Goal: Task Accomplishment & Management: Complete application form

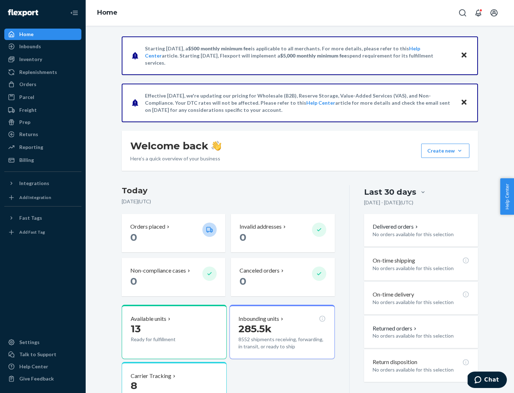
click at [460, 151] on button "Create new Create new inbound Create new order Create new product" at bounding box center [445, 151] width 48 height 14
click at [43, 46] on div "Inbounds" at bounding box center [43, 46] width 76 height 10
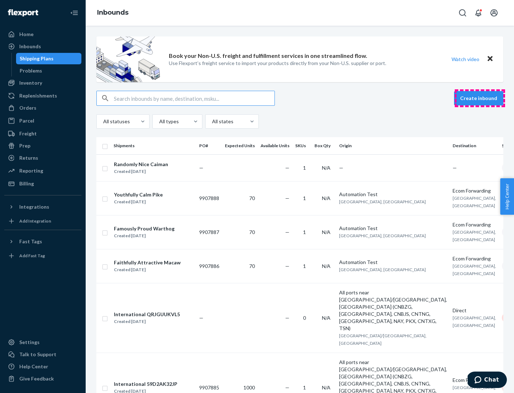
click at [480, 98] on button "Create inbound" at bounding box center [478, 98] width 49 height 14
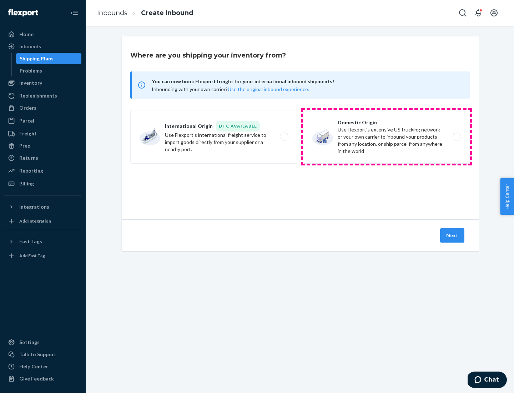
click at [387, 137] on label "Domestic Origin Use Flexport’s extensive US trucking network or your own carrie…" at bounding box center [386, 137] width 167 height 54
click at [457, 137] on input "Domestic Origin Use Flexport’s extensive US trucking network or your own carrie…" at bounding box center [459, 137] width 5 height 5
radio input "true"
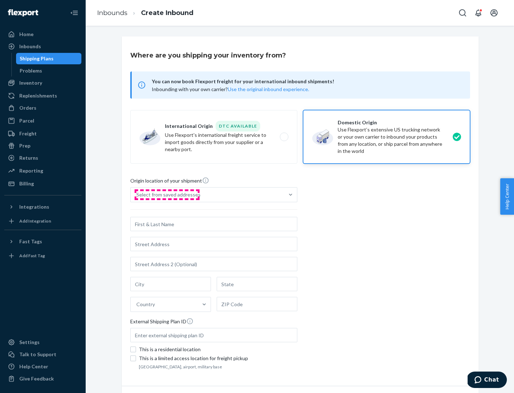
click at [167, 195] on div "Select from saved addresses" at bounding box center [168, 194] width 64 height 7
click at [137, 195] on input "Select from saved addresses" at bounding box center [136, 194] width 1 height 7
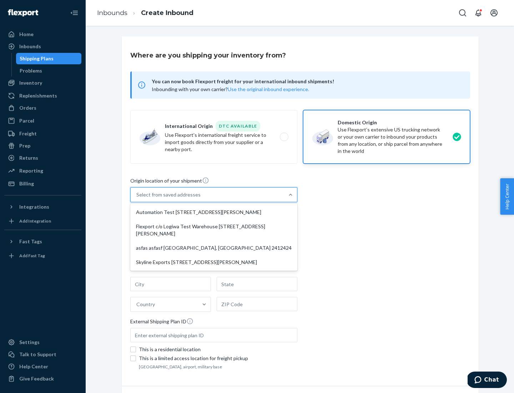
scroll to position [3, 0]
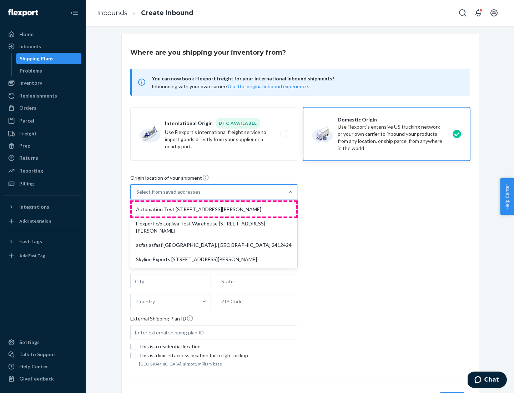
click at [214, 209] on div "Automation Test [STREET_ADDRESS][PERSON_NAME]" at bounding box center [214, 209] width 164 height 14
click at [137, 195] on input "option Automation Test [STREET_ADDRESS][PERSON_NAME] focused, 1 of 4. 4 results…" at bounding box center [136, 191] width 1 height 7
type input "Automation Test"
type input "9th Floor"
type input "[GEOGRAPHIC_DATA]"
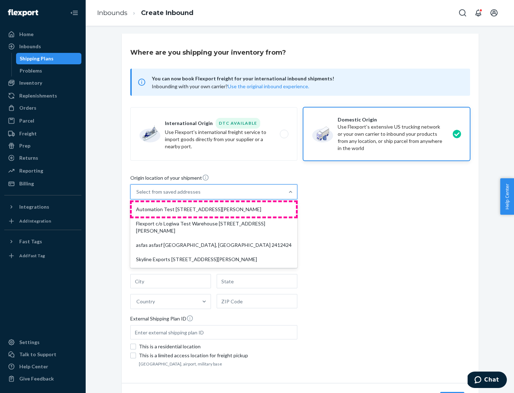
type input "CA"
type input "94104"
type input "[STREET_ADDRESS][PERSON_NAME]"
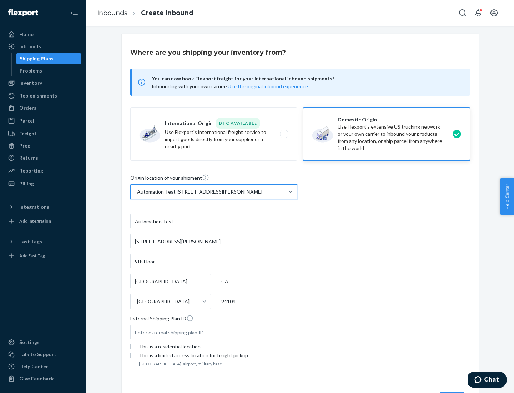
scroll to position [42, 0]
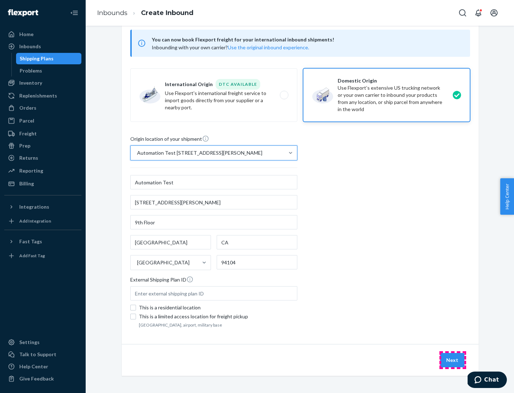
click at [453, 360] on button "Next" at bounding box center [452, 360] width 24 height 14
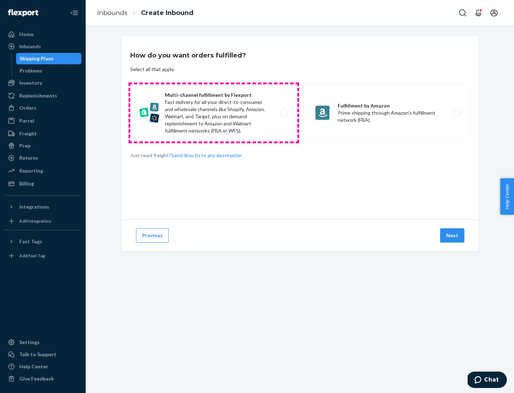
click at [214, 113] on label "Multi-channel fulfillment by Flexport Fast delivery for all your direct-to-cons…" at bounding box center [213, 112] width 167 height 57
click at [284, 113] on input "Multi-channel fulfillment by Flexport Fast delivery for all your direct-to-cons…" at bounding box center [286, 113] width 5 height 5
radio input "true"
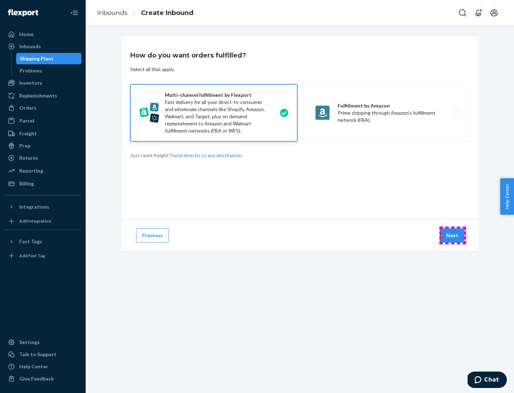
click at [453, 235] on button "Next" at bounding box center [452, 235] width 24 height 14
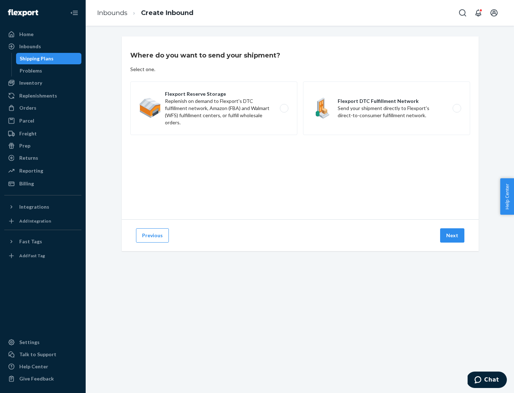
click at [387, 108] on label "Flexport DTC Fulfillment Network Send your shipment directly to Flexport's dire…" at bounding box center [386, 108] width 167 height 54
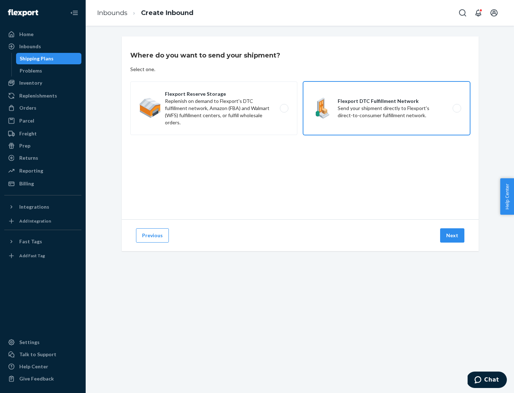
click at [457, 108] on input "Flexport DTC Fulfillment Network Send your shipment directly to Flexport's dire…" at bounding box center [459, 108] width 5 height 5
radio input "true"
click at [453, 235] on button "Next" at bounding box center [452, 235] width 24 height 14
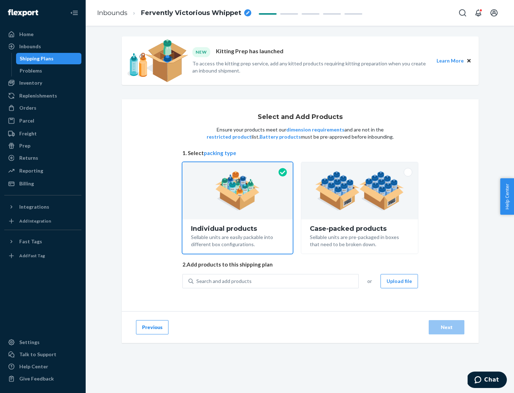
click at [360, 191] on img at bounding box center [359, 190] width 89 height 39
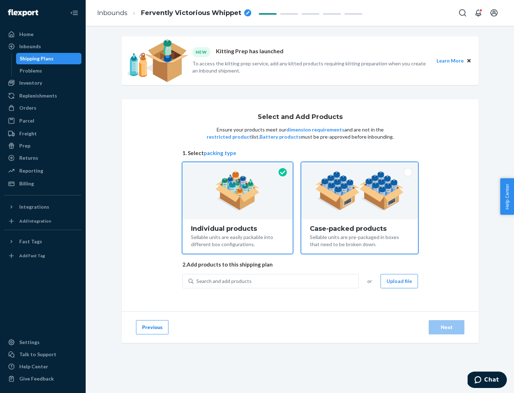
click at [360, 167] on input "Case-packed products Sellable units are pre-packaged in boxes that need to be b…" at bounding box center [360, 164] width 5 height 5
radio input "true"
radio input "false"
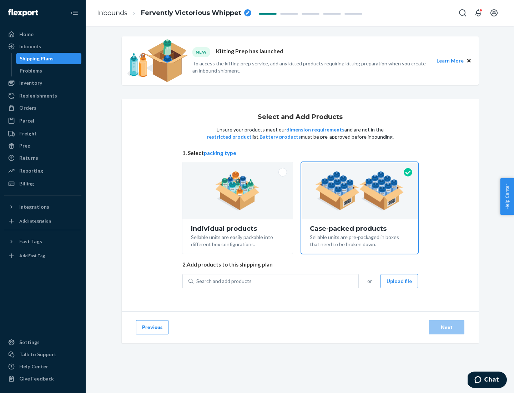
click at [276, 281] on div "Search and add products" at bounding box center [276, 281] width 165 height 13
click at [197, 281] on input "Search and add products" at bounding box center [196, 281] width 1 height 7
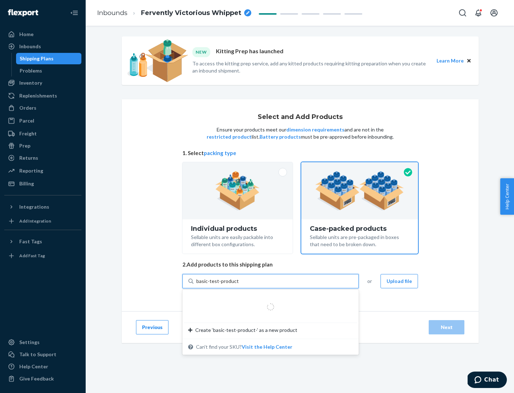
type input "basic-test-product-1"
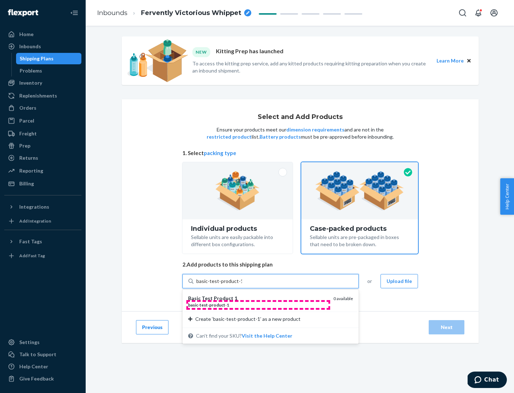
click at [258, 305] on div "basic - test - product - 1" at bounding box center [258, 305] width 140 height 6
click at [242, 285] on input "basic-test-product-1" at bounding box center [219, 281] width 46 height 7
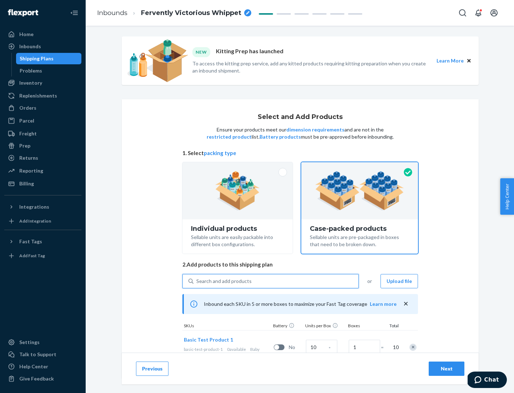
scroll to position [26, 0]
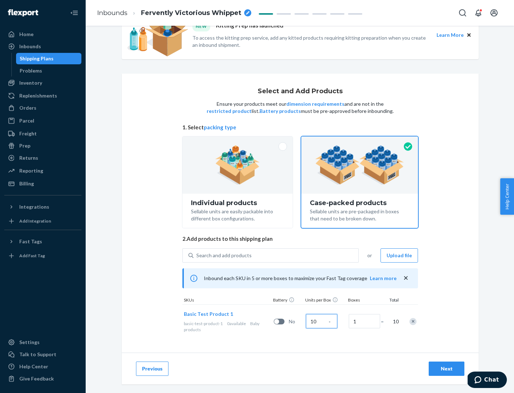
type input "10"
type input "7"
click at [447, 369] on div "Next" at bounding box center [447, 368] width 24 height 7
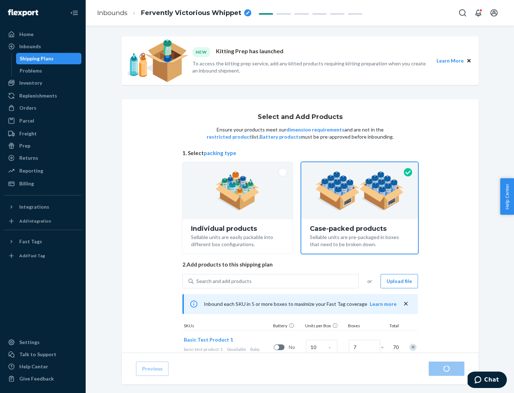
radio input "true"
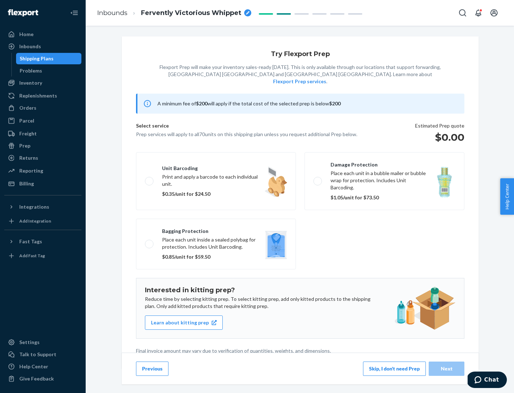
scroll to position [2, 0]
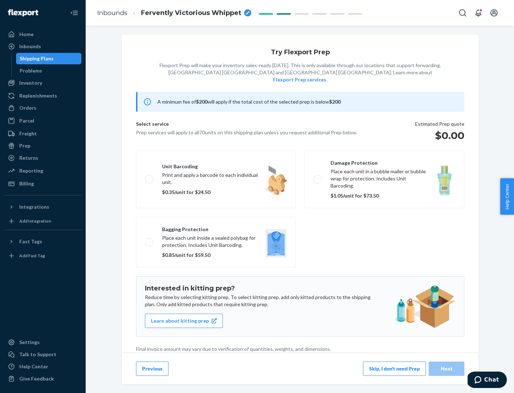
click at [216, 228] on label "Bagging protection Place each unit inside a sealed polybag for protection. Incl…" at bounding box center [216, 242] width 160 height 51
click at [150, 240] on input "Bagging protection Place each unit inside a sealed polybag for protection. Incl…" at bounding box center [147, 242] width 5 height 5
checkbox input "true"
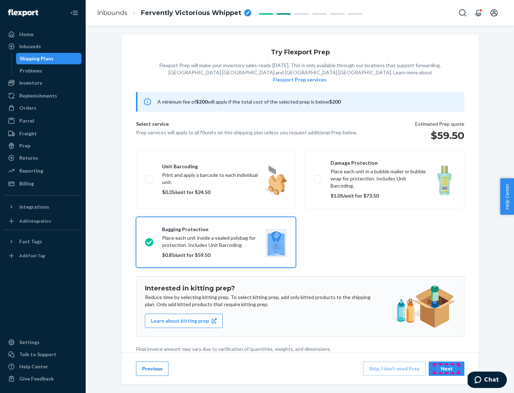
click at [447, 368] on div "Next" at bounding box center [447, 368] width 24 height 7
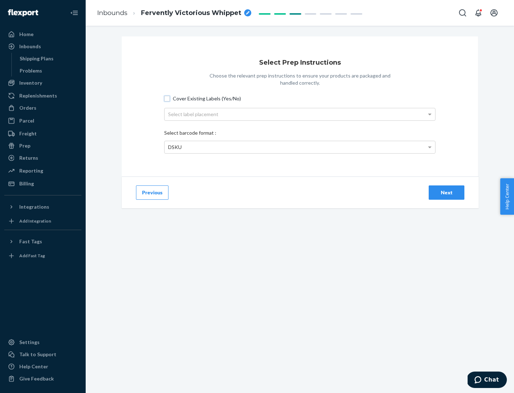
click at [167, 98] on input "Cover Existing Labels (Yes/No)" at bounding box center [167, 99] width 6 height 6
checkbox input "true"
click at [300, 114] on div "Select label placement" at bounding box center [300, 114] width 271 height 12
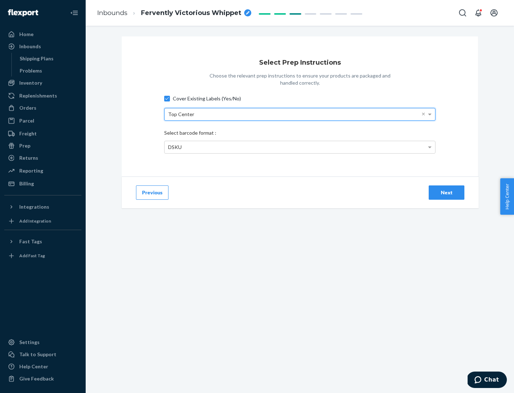
click at [300, 147] on div "DSKU" at bounding box center [300, 147] width 271 height 12
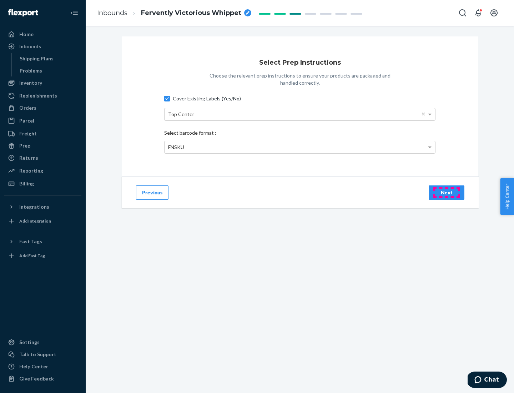
click at [447, 192] on div "Next" at bounding box center [447, 192] width 24 height 7
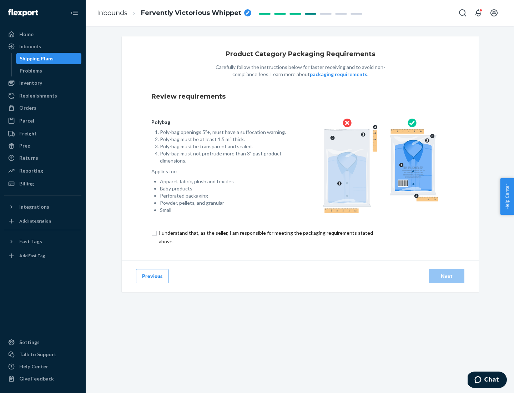
click at [265, 237] on input "checkbox" at bounding box center [270, 237] width 238 height 17
checkbox input "true"
click at [447, 276] on div "Next" at bounding box center [447, 276] width 24 height 7
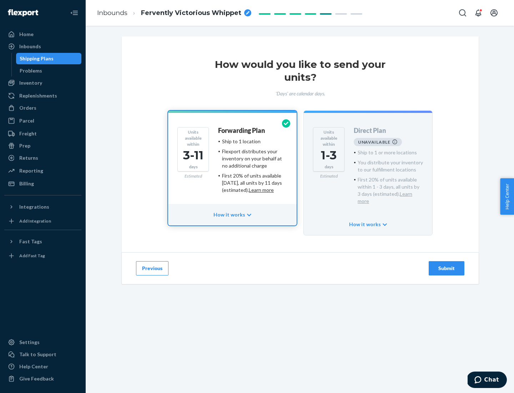
click at [242, 130] on h4 "Forwarding Plan" at bounding box center [241, 130] width 47 height 7
click at [447, 265] on div "Submit" at bounding box center [447, 268] width 24 height 7
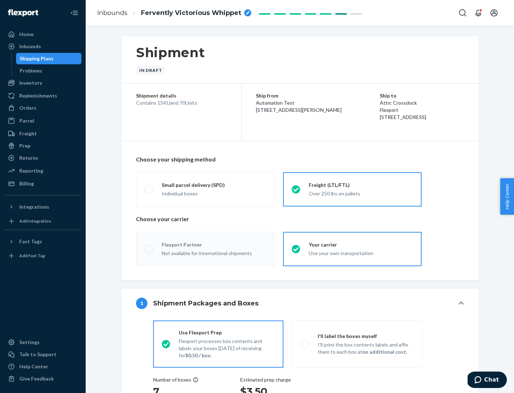
radio input "true"
radio input "false"
radio input "true"
radio input "false"
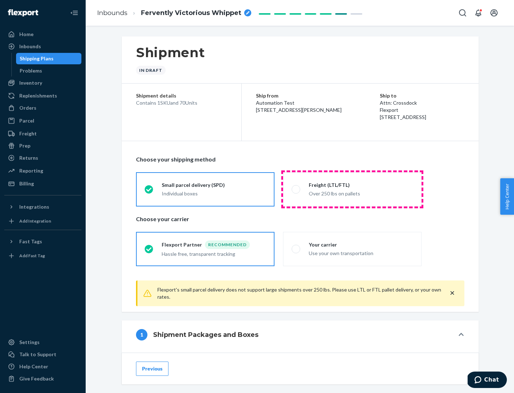
click at [353, 189] on div "Over 250 lbs on pallets" at bounding box center [361, 193] width 104 height 9
click at [296, 189] on input "Freight (LTL/FTL) Over 250 lbs on pallets" at bounding box center [294, 189] width 5 height 5
radio input "true"
radio input "false"
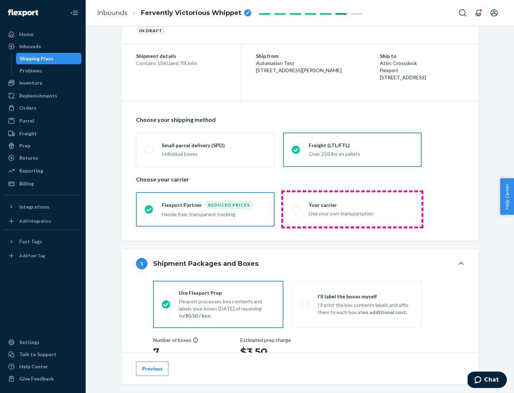
click at [353, 209] on div "Use your own transportation" at bounding box center [361, 213] width 104 height 9
click at [296, 209] on input "Your carrier Use your own transportation" at bounding box center [294, 209] width 5 height 5
radio input "true"
radio input "false"
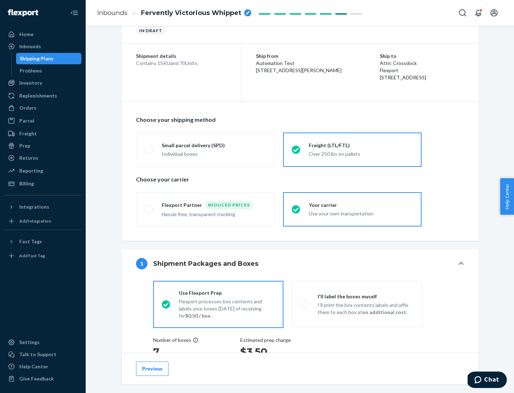
scroll to position [135, 0]
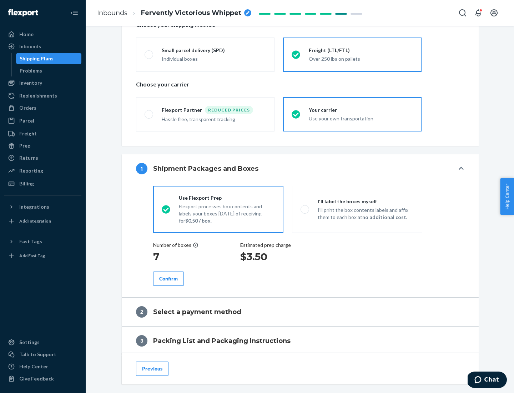
click at [357, 209] on p "I’ll print the box contents labels and affix them to each box at no additional …" at bounding box center [366, 213] width 96 height 14
click at [305, 209] on input "I'll label the boxes myself I’ll print the box contents labels and affix them t…" at bounding box center [303, 209] width 5 height 5
radio input "true"
radio input "false"
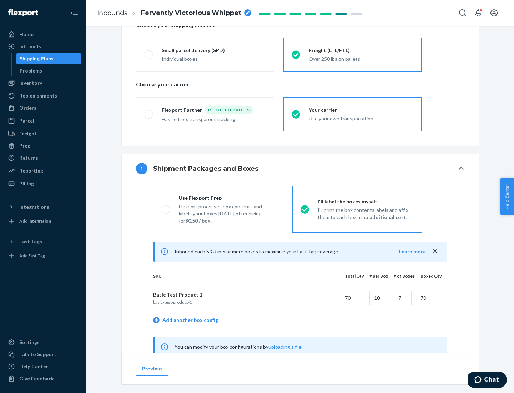
scroll to position [223, 0]
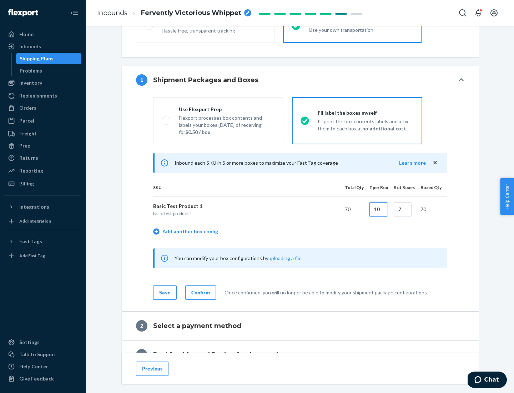
type input "10"
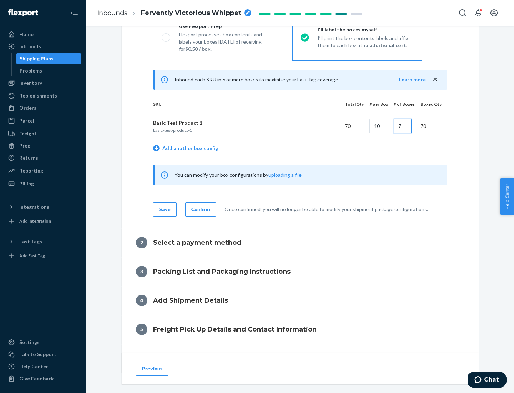
type input "7"
click at [200, 209] on div "Confirm" at bounding box center [200, 209] width 19 height 7
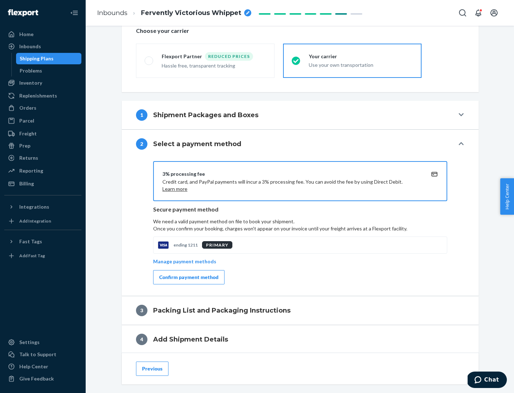
scroll to position [256, 0]
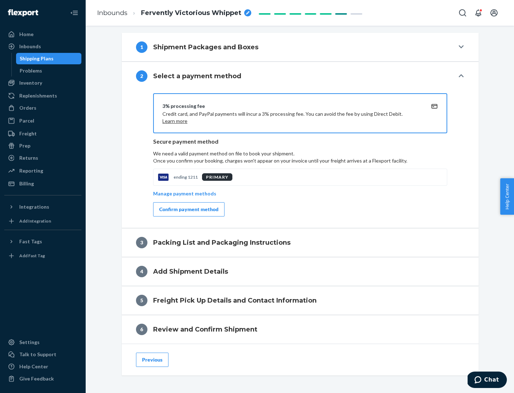
click at [188, 209] on div "Confirm payment method" at bounding box center [188, 209] width 59 height 7
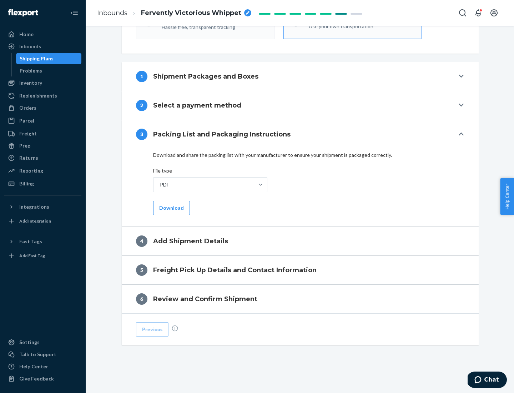
scroll to position [225, 0]
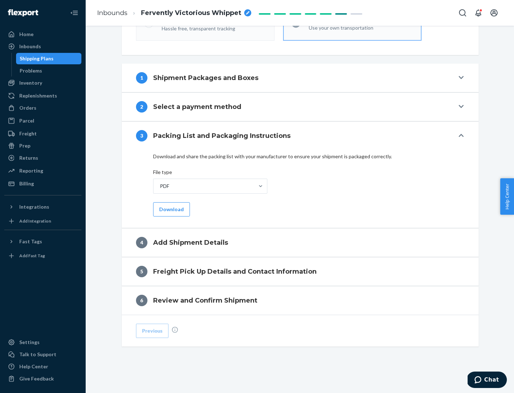
click at [171, 209] on button "Download" at bounding box center [171, 209] width 37 height 14
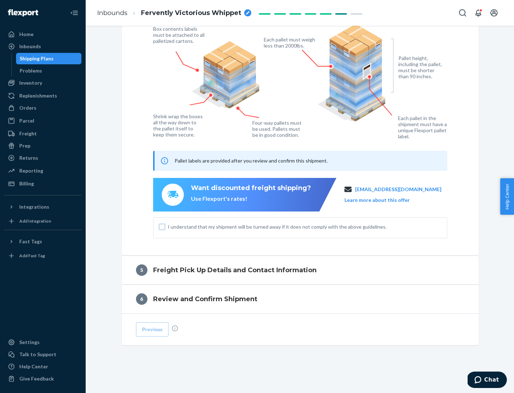
click at [162, 226] on input "I understand that my shipment will be turned away if it does not comply with th…" at bounding box center [162, 227] width 6 height 6
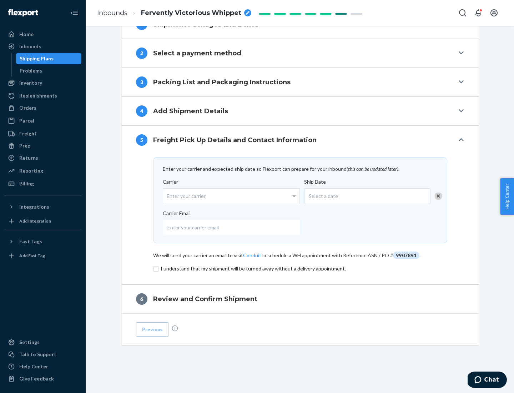
scroll to position [279, 0]
click at [300, 268] on input "checkbox" at bounding box center [300, 268] width 294 height 9
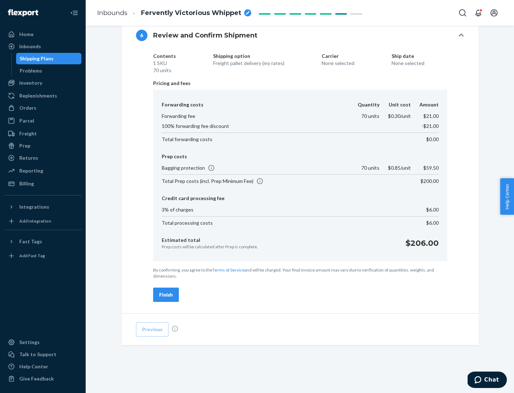
click at [166, 295] on div "Finish" at bounding box center [166, 294] width 14 height 7
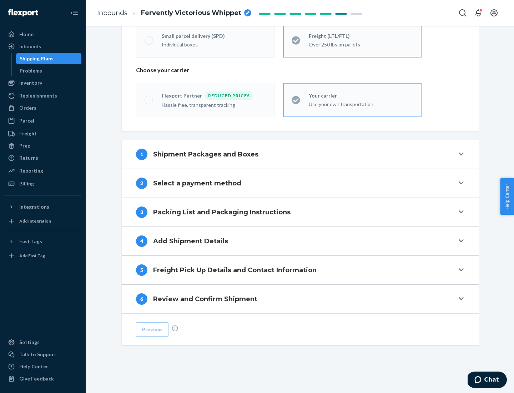
scroll to position [149, 0]
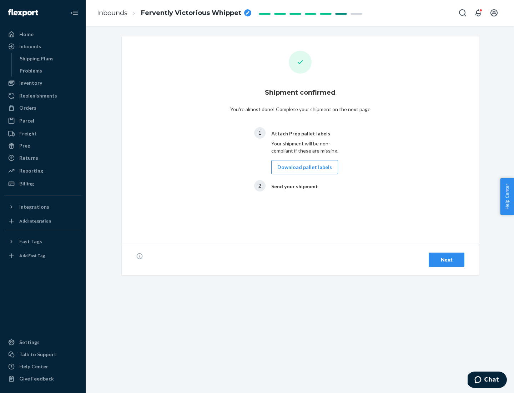
click at [303, 167] on button "Download pallet labels" at bounding box center [304, 167] width 67 height 14
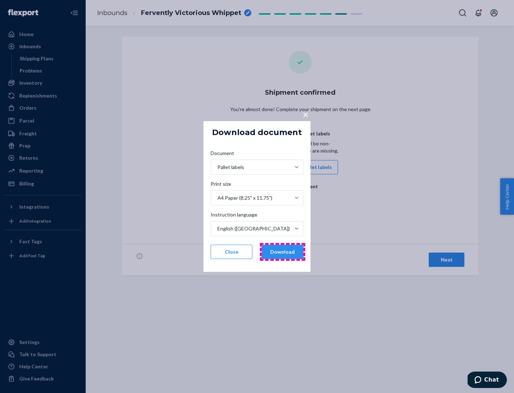
click at [283, 252] on button "Download" at bounding box center [283, 252] width 42 height 14
click at [305, 114] on span "×" at bounding box center [306, 114] width 6 height 12
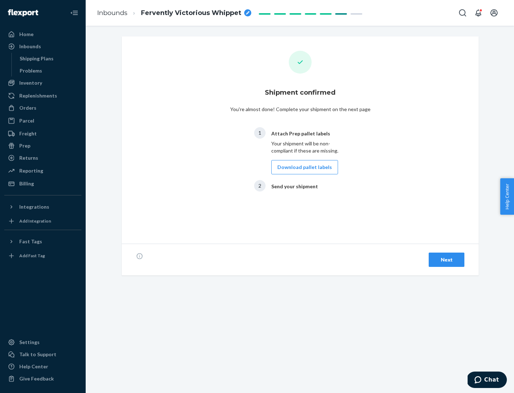
click at [447, 260] on div "Next" at bounding box center [447, 259] width 24 height 7
